Goal: Task Accomplishment & Management: Manage account settings

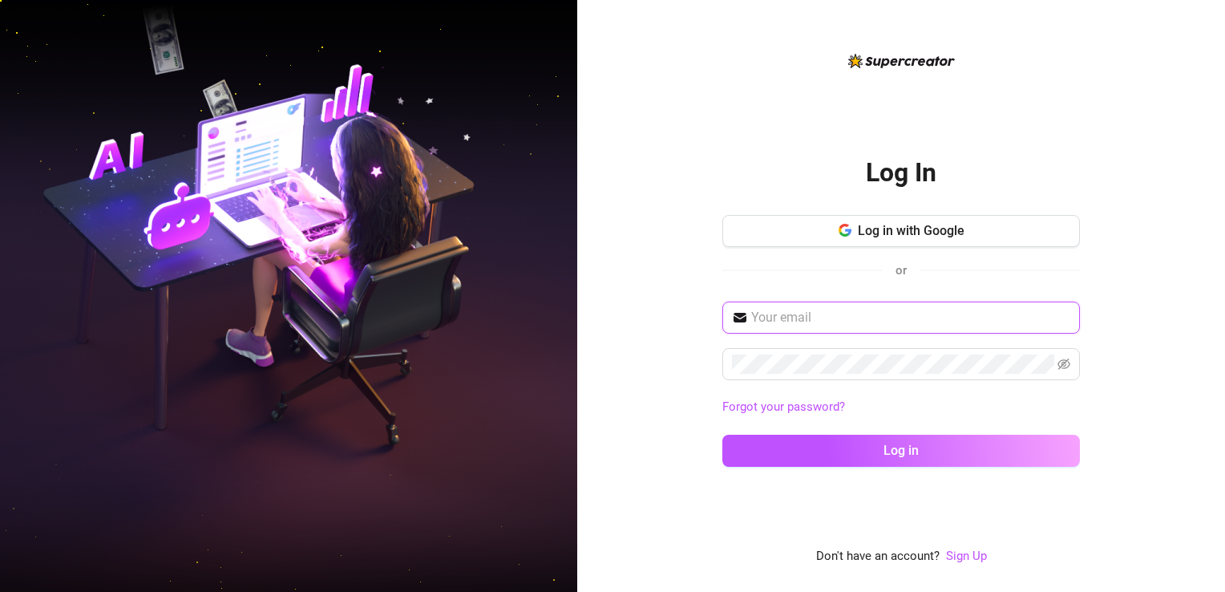
click at [681, 324] on input "text" at bounding box center [910, 317] width 319 height 19
click at [681, 316] on input "text" at bounding box center [910, 317] width 319 height 19
paste input "[EMAIL_ADDRESS][DOMAIN_NAME]"
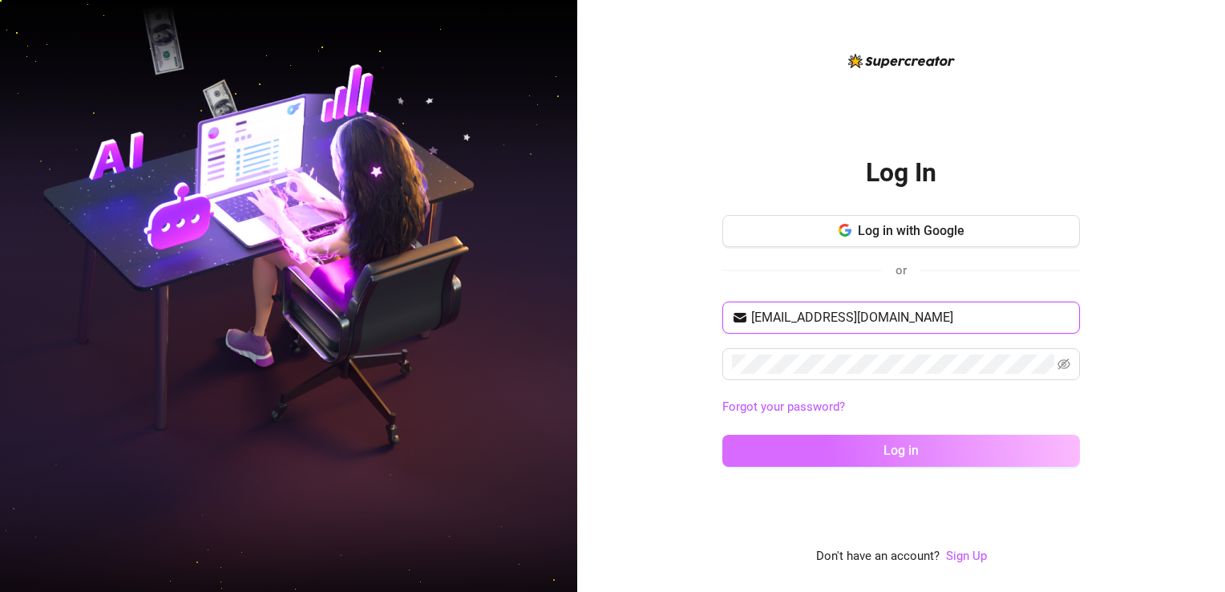
type input "[EMAIL_ADDRESS][DOMAIN_NAME]"
click at [681, 451] on button "Log in" at bounding box center [901, 451] width 358 height 32
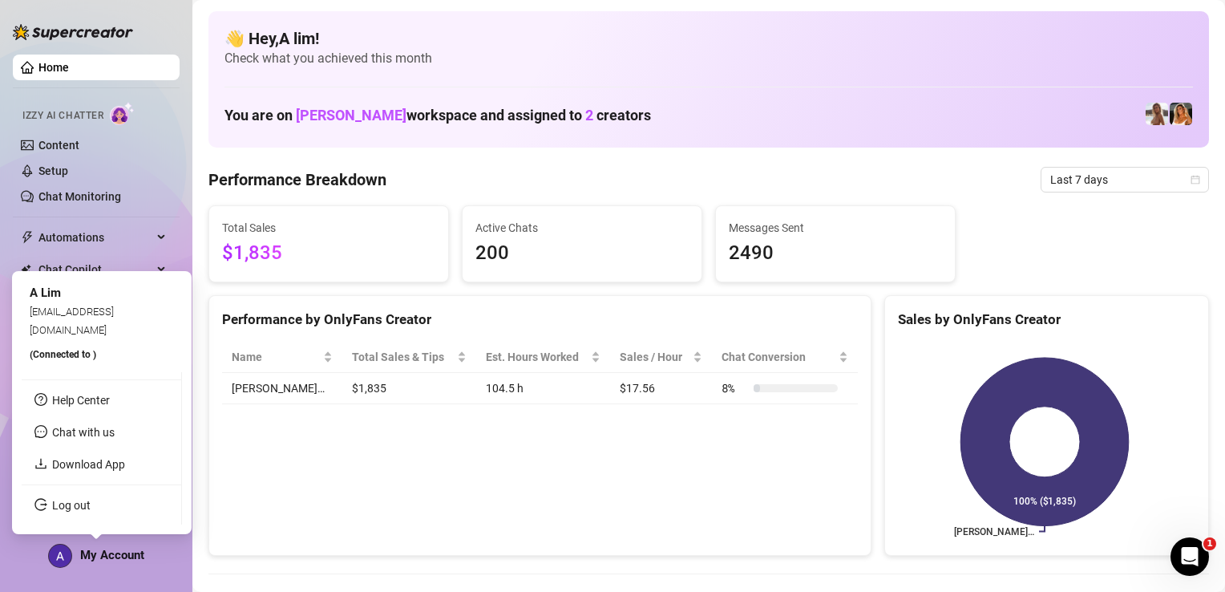
click at [108, 552] on span "My Account" at bounding box center [112, 555] width 64 height 14
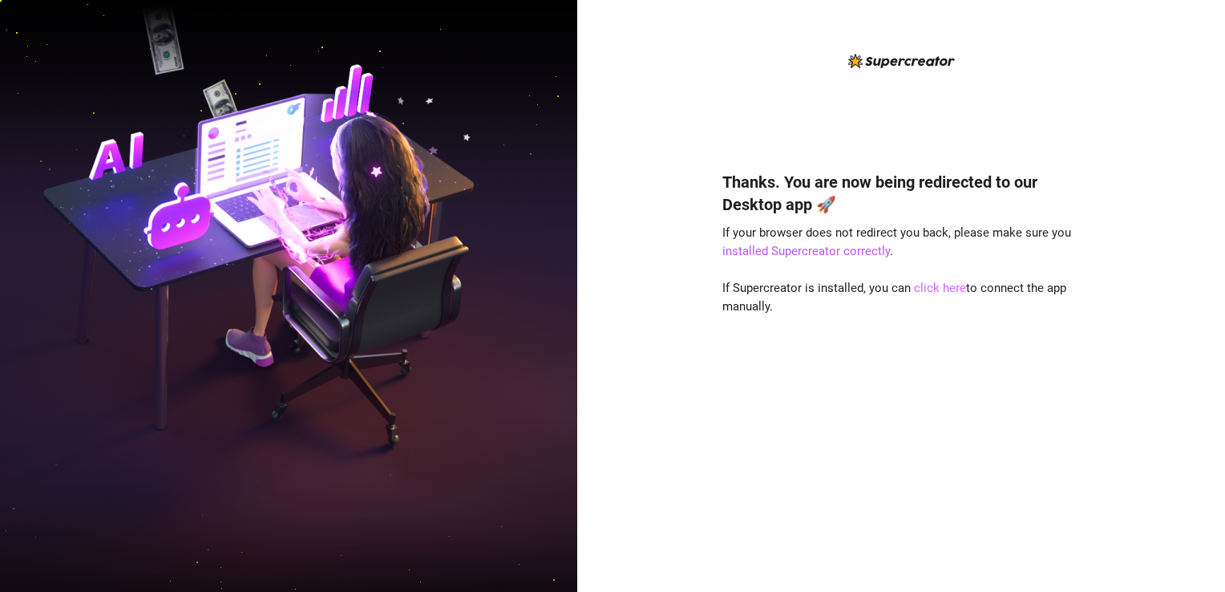
click at [938, 293] on link "click here" at bounding box center [940, 288] width 52 height 14
